Goal: Task Accomplishment & Management: Use online tool/utility

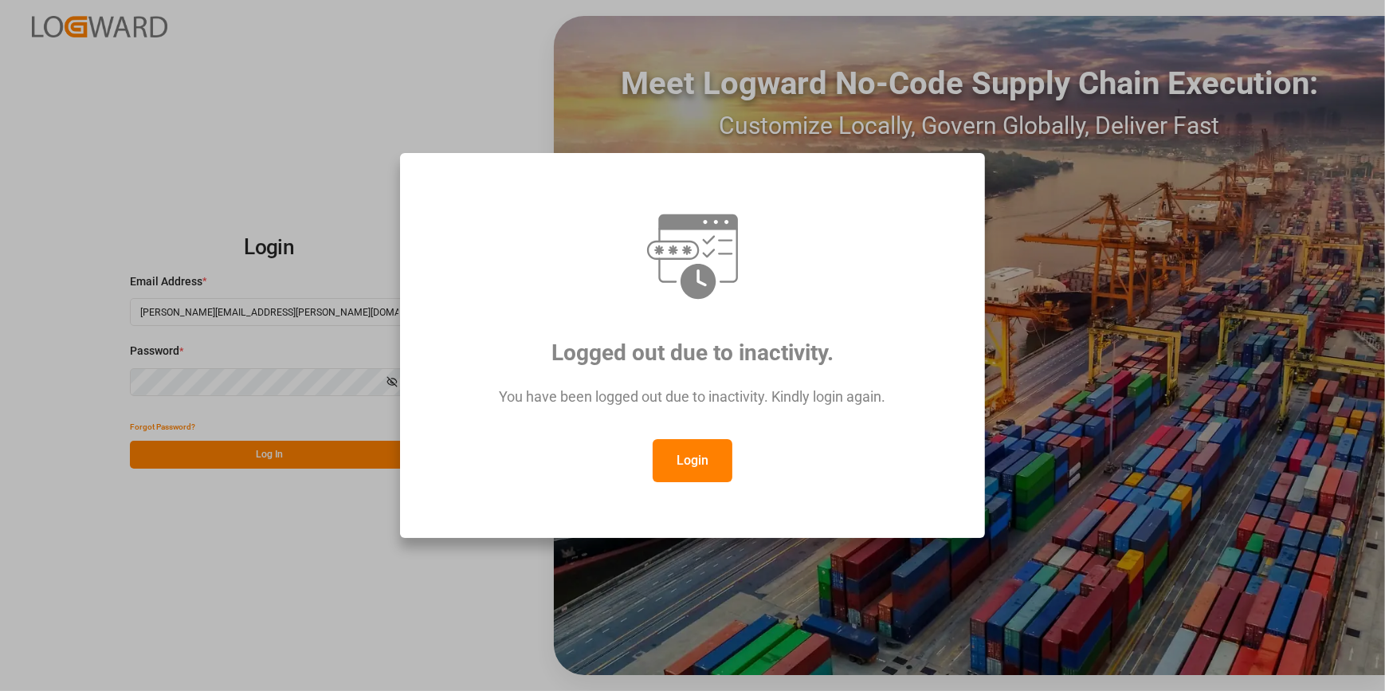
click at [681, 470] on button "Login" at bounding box center [693, 460] width 80 height 43
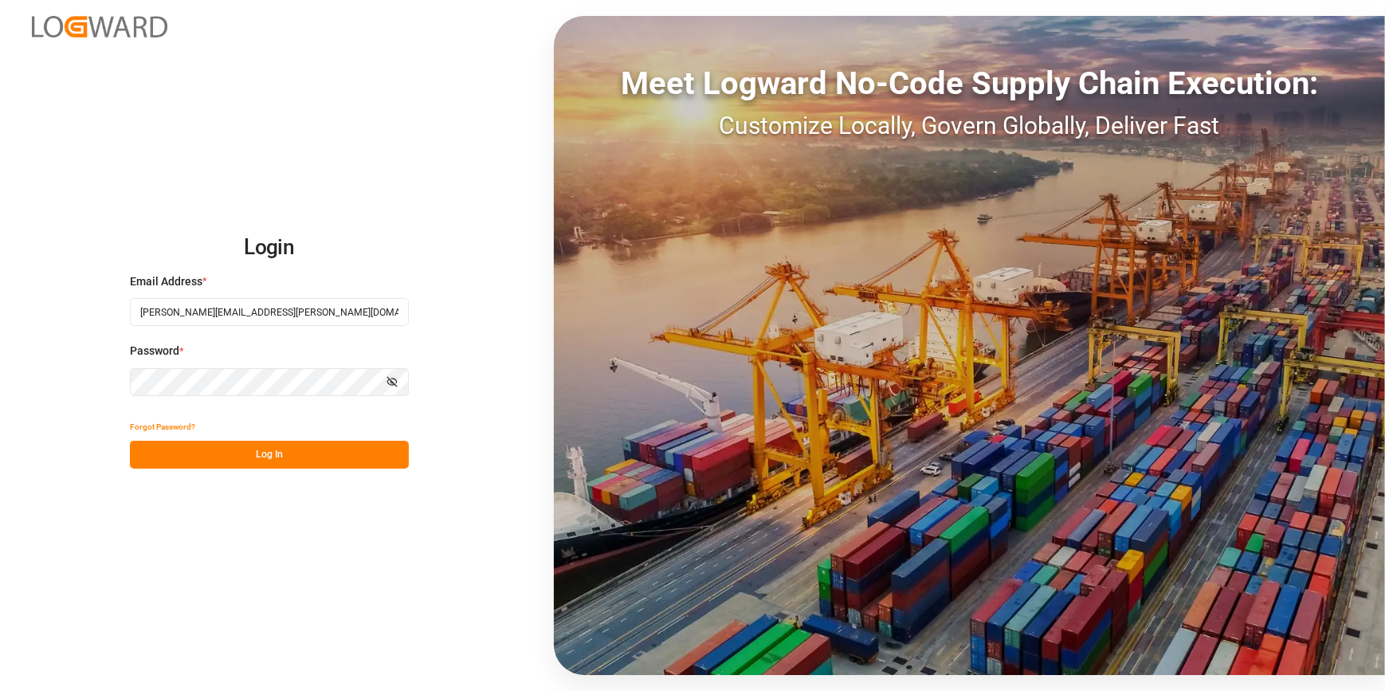
click at [234, 453] on button "Log In" at bounding box center [269, 455] width 279 height 28
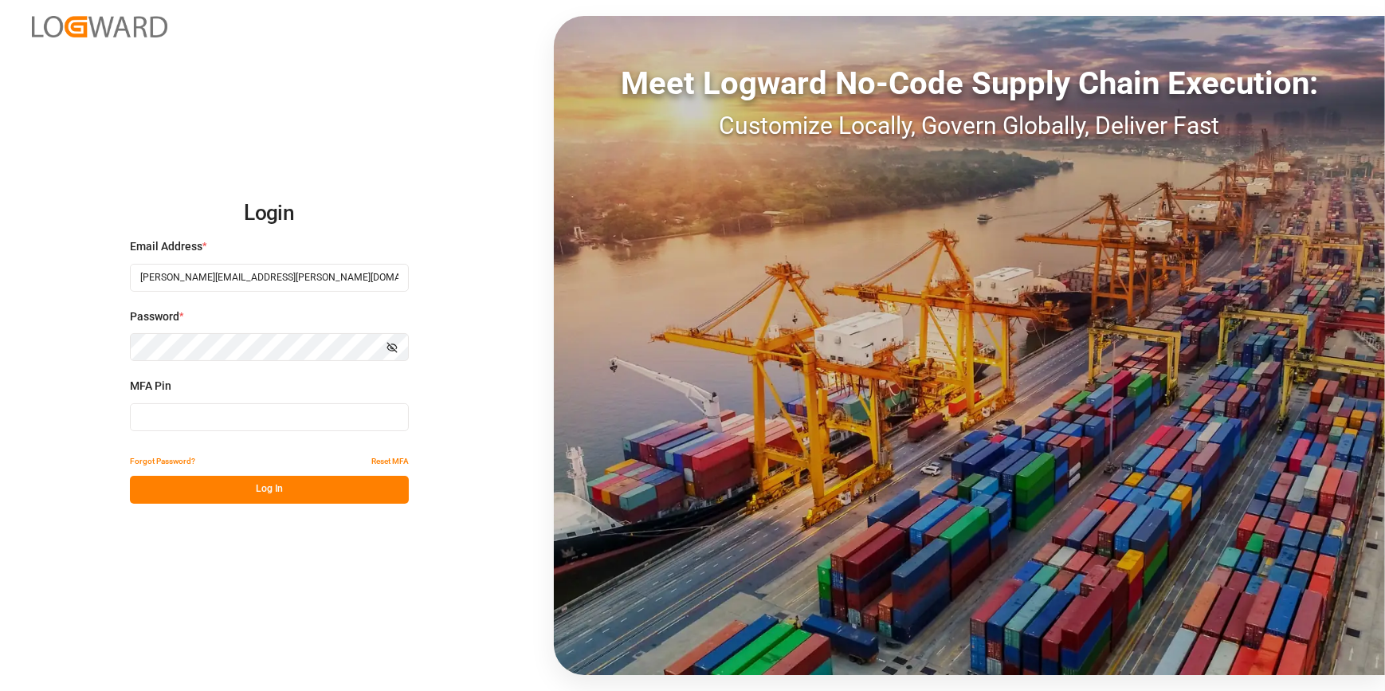
click at [220, 406] on input at bounding box center [269, 417] width 279 height 28
click at [347, 400] on div "MFA Pin MFA is required." at bounding box center [269, 413] width 279 height 70
click at [344, 410] on input at bounding box center [269, 417] width 279 height 28
type input "420991"
click at [270, 495] on button "Log In" at bounding box center [269, 490] width 279 height 28
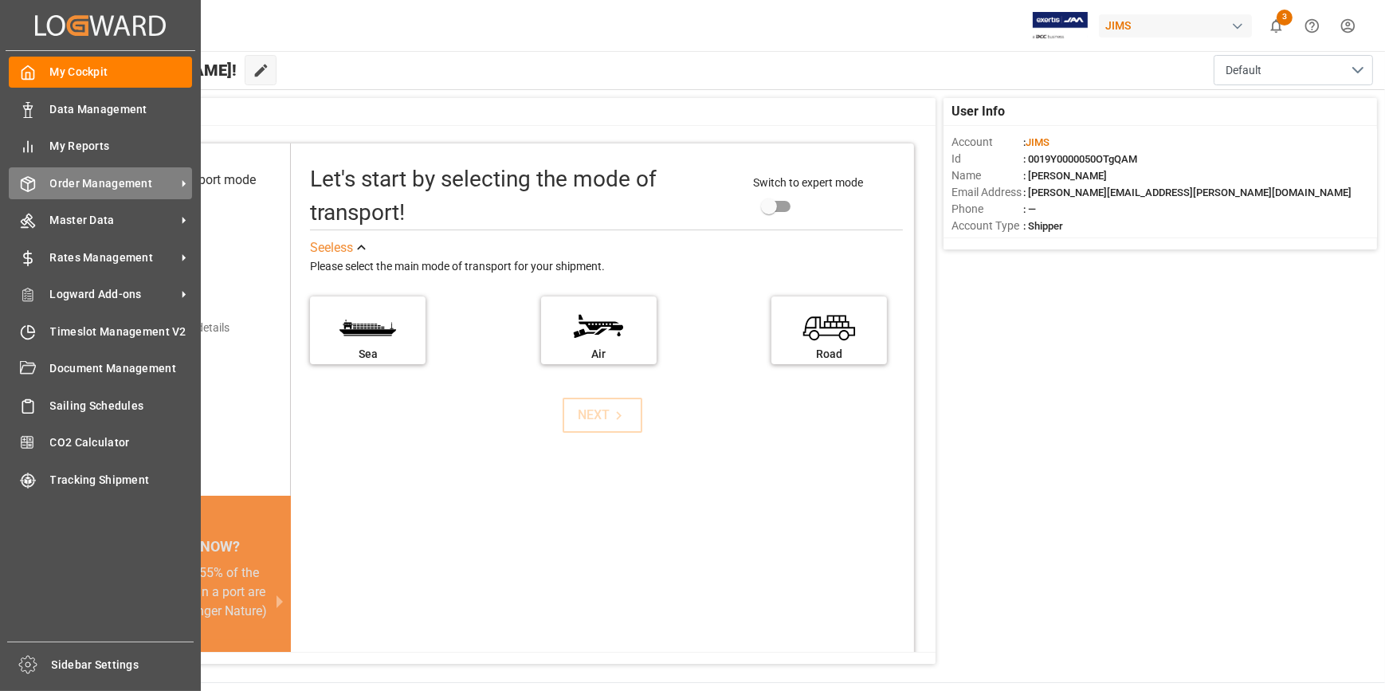
click at [124, 184] on span "Order Management" at bounding box center [113, 183] width 126 height 17
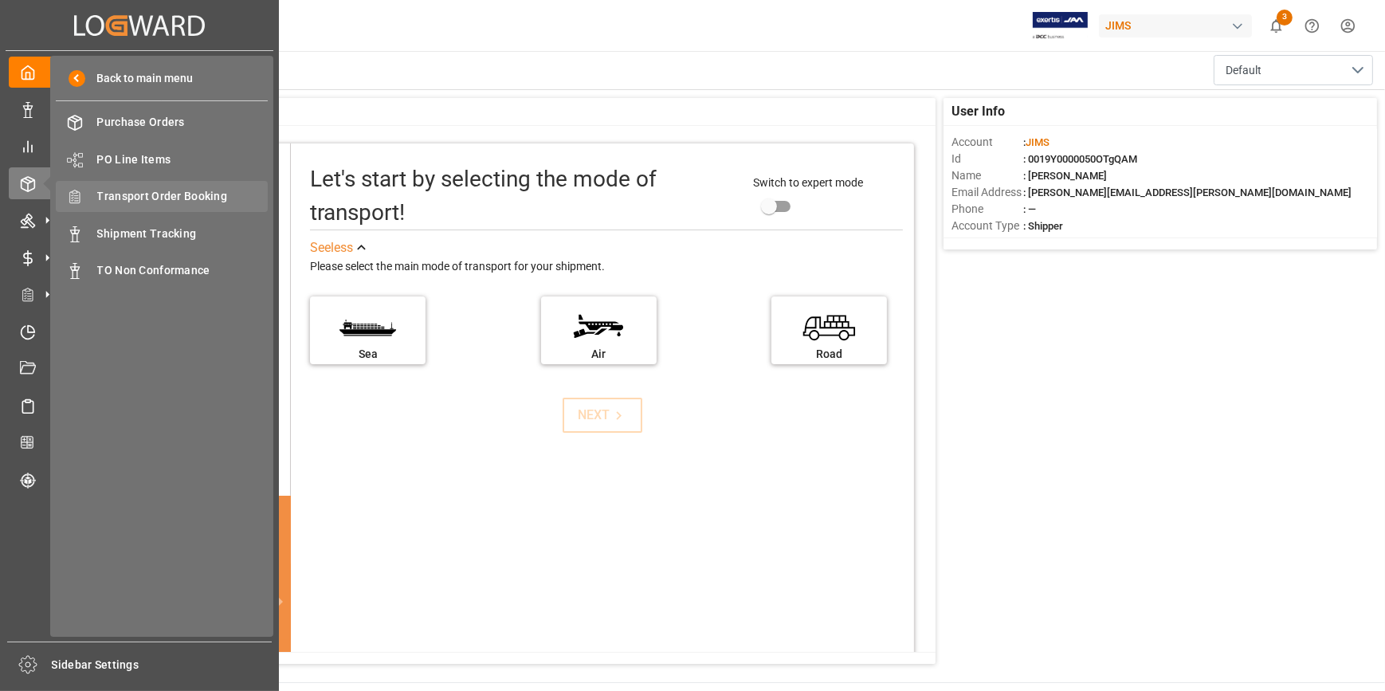
click at [172, 197] on span "Transport Order Booking" at bounding box center [182, 196] width 171 height 17
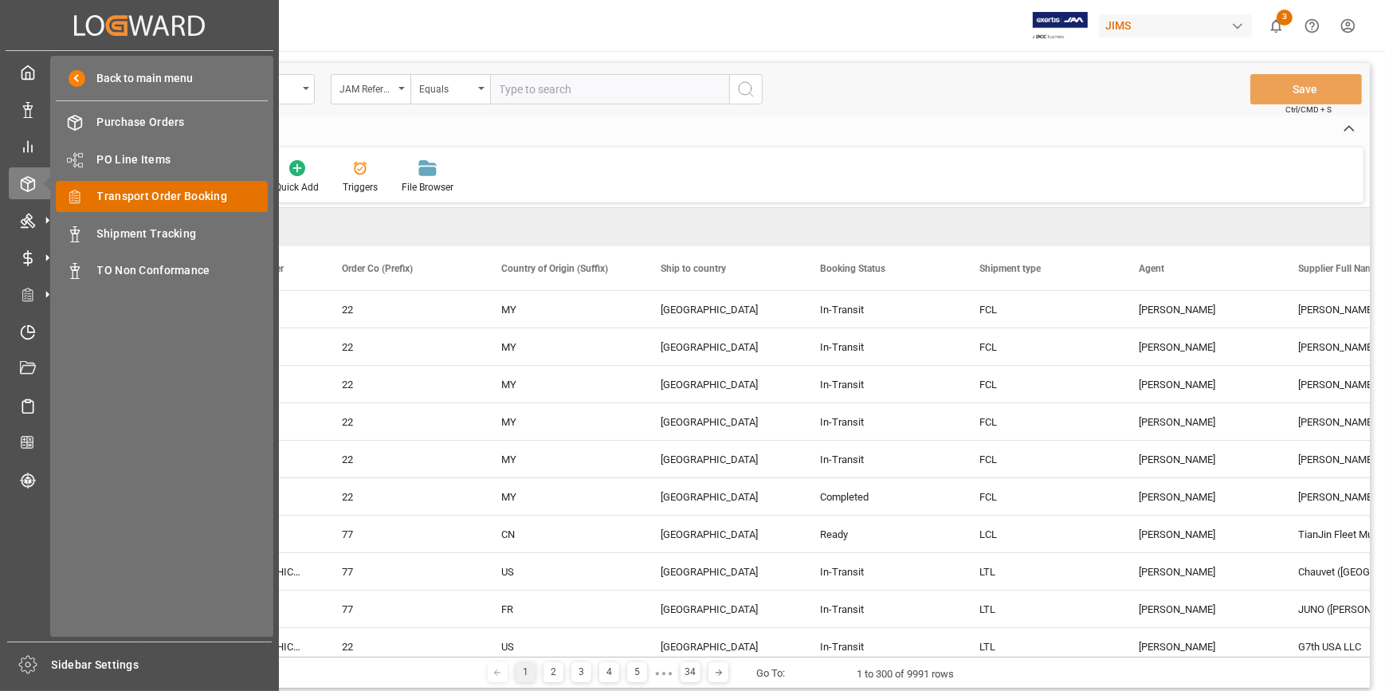
click at [156, 199] on span "Transport Order Booking" at bounding box center [182, 196] width 171 height 17
